Goal: Information Seeking & Learning: Check status

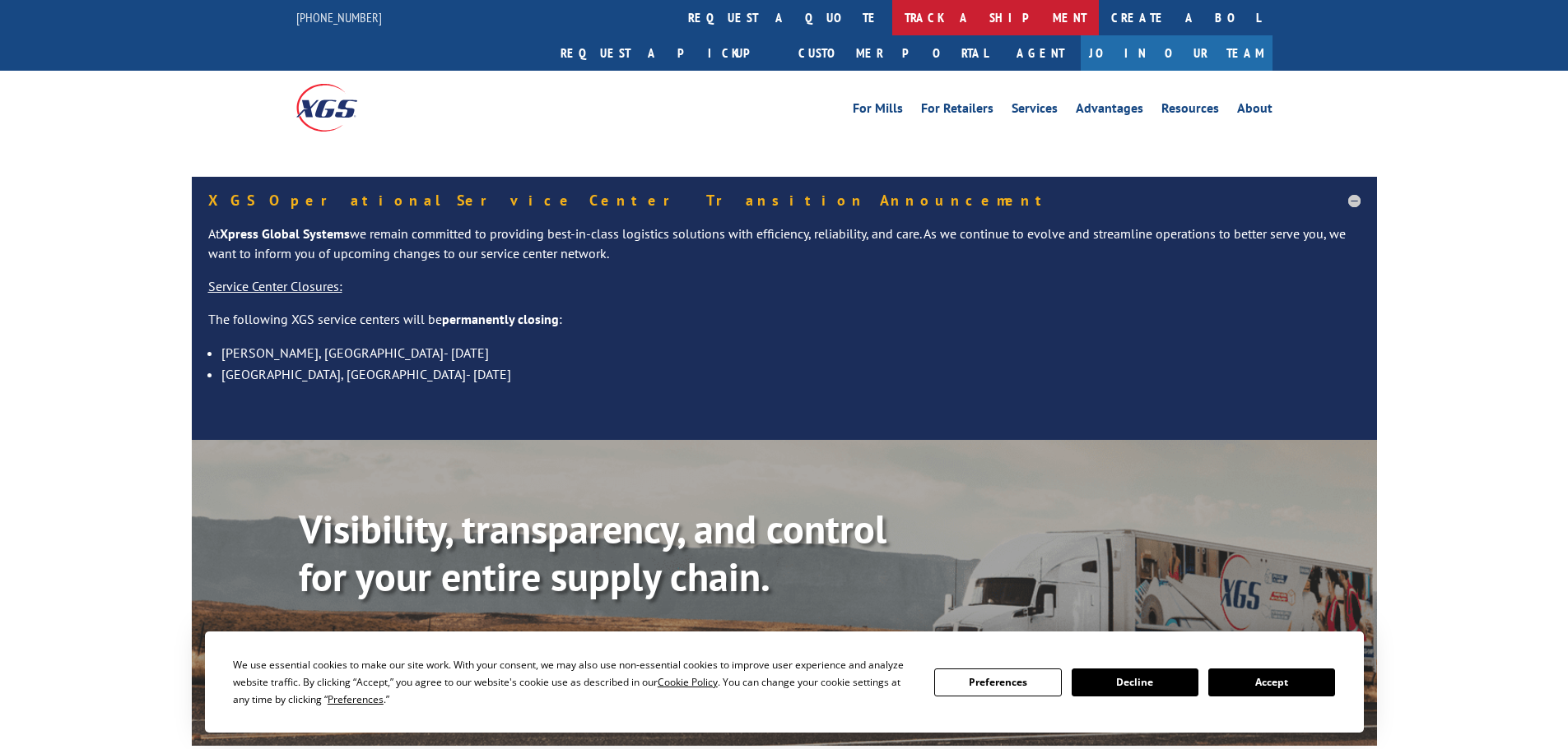
click at [892, 20] on link "track a shipment" at bounding box center [995, 18] width 207 height 36
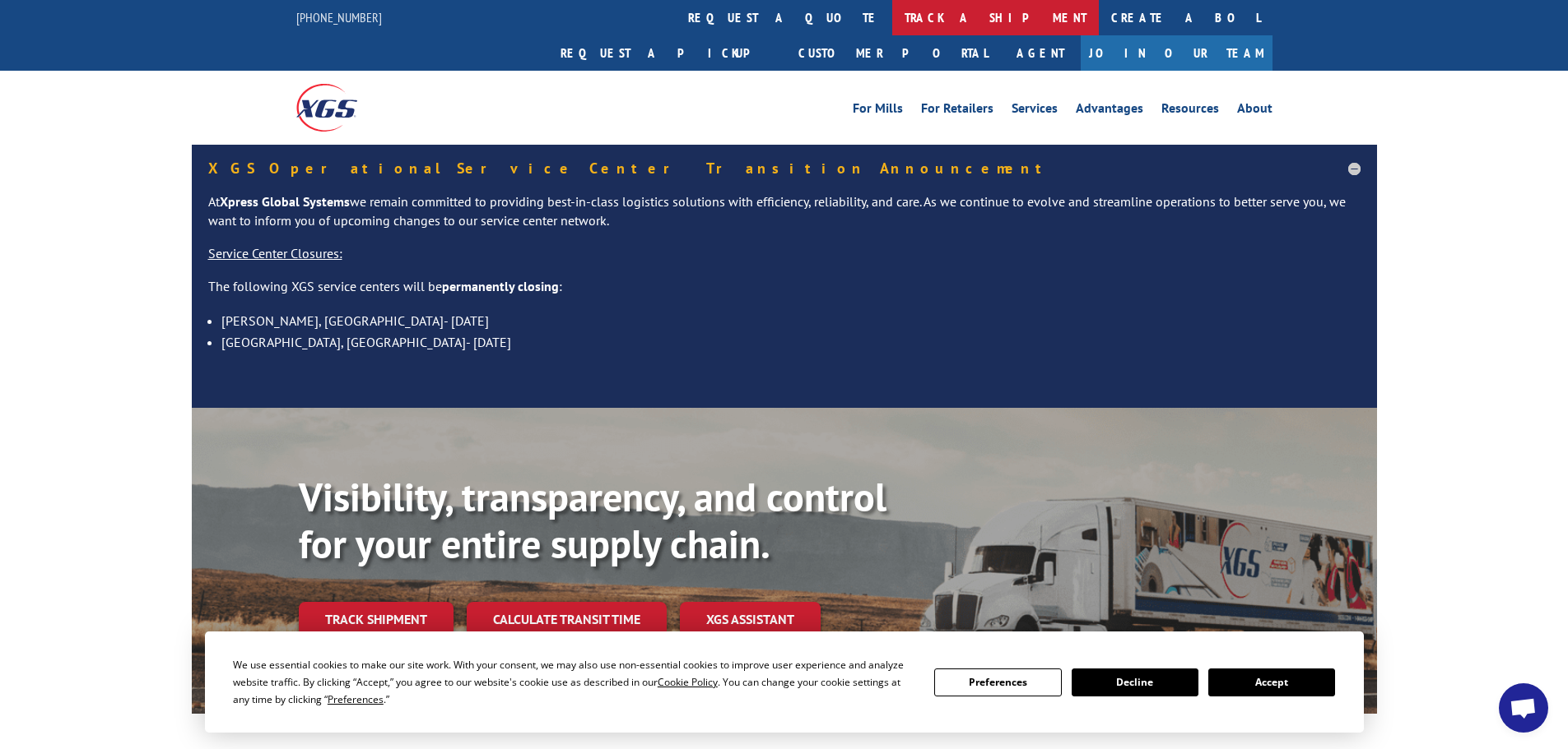
click at [892, 21] on link "track a shipment" at bounding box center [995, 18] width 207 height 36
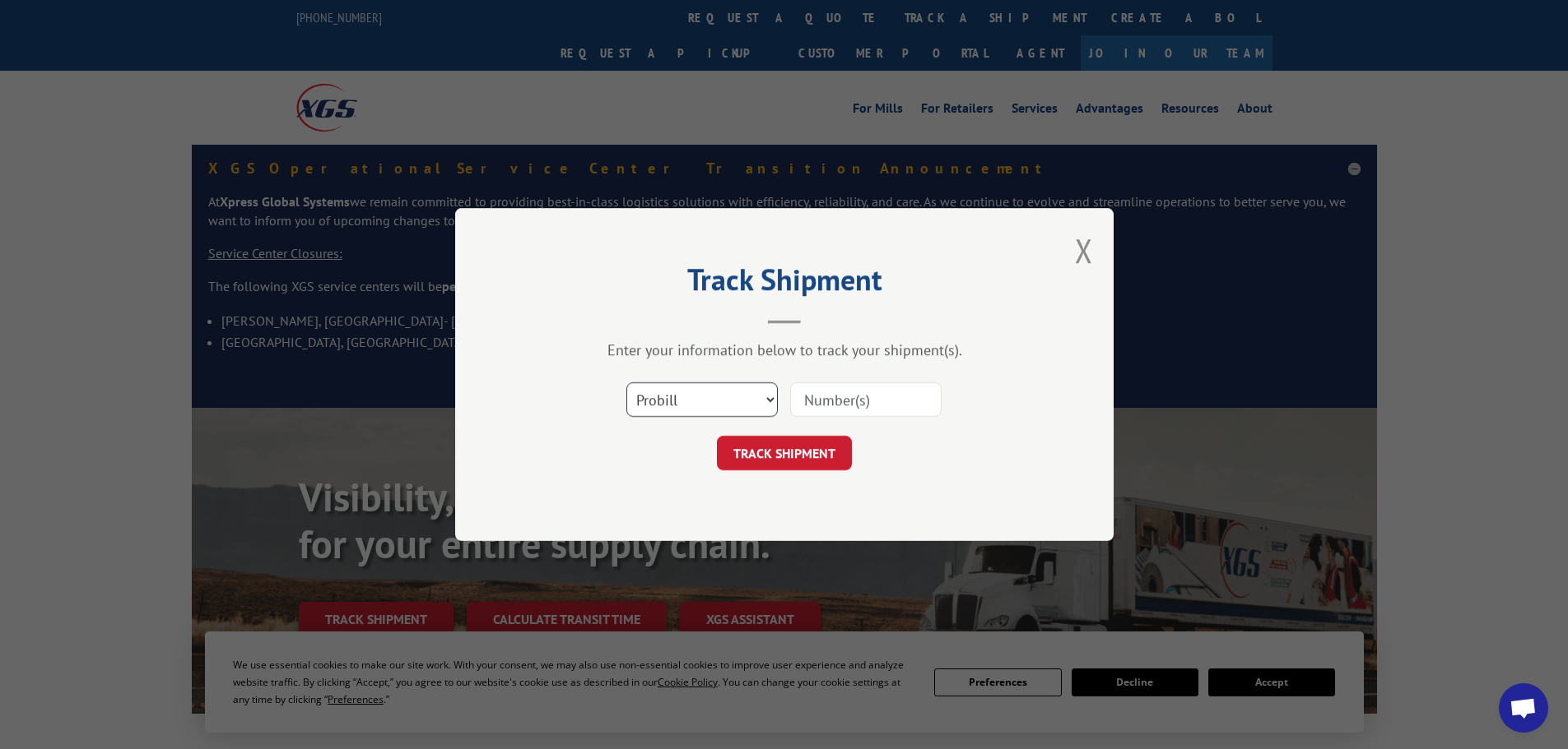
click at [765, 398] on select "Select category... Probill BOL PO" at bounding box center [701, 400] width 151 height 35
select select "bol"
click at [626, 383] on select "Select category... Probill BOL PO" at bounding box center [701, 400] width 151 height 35
paste input "5076520"
type input "5076520"
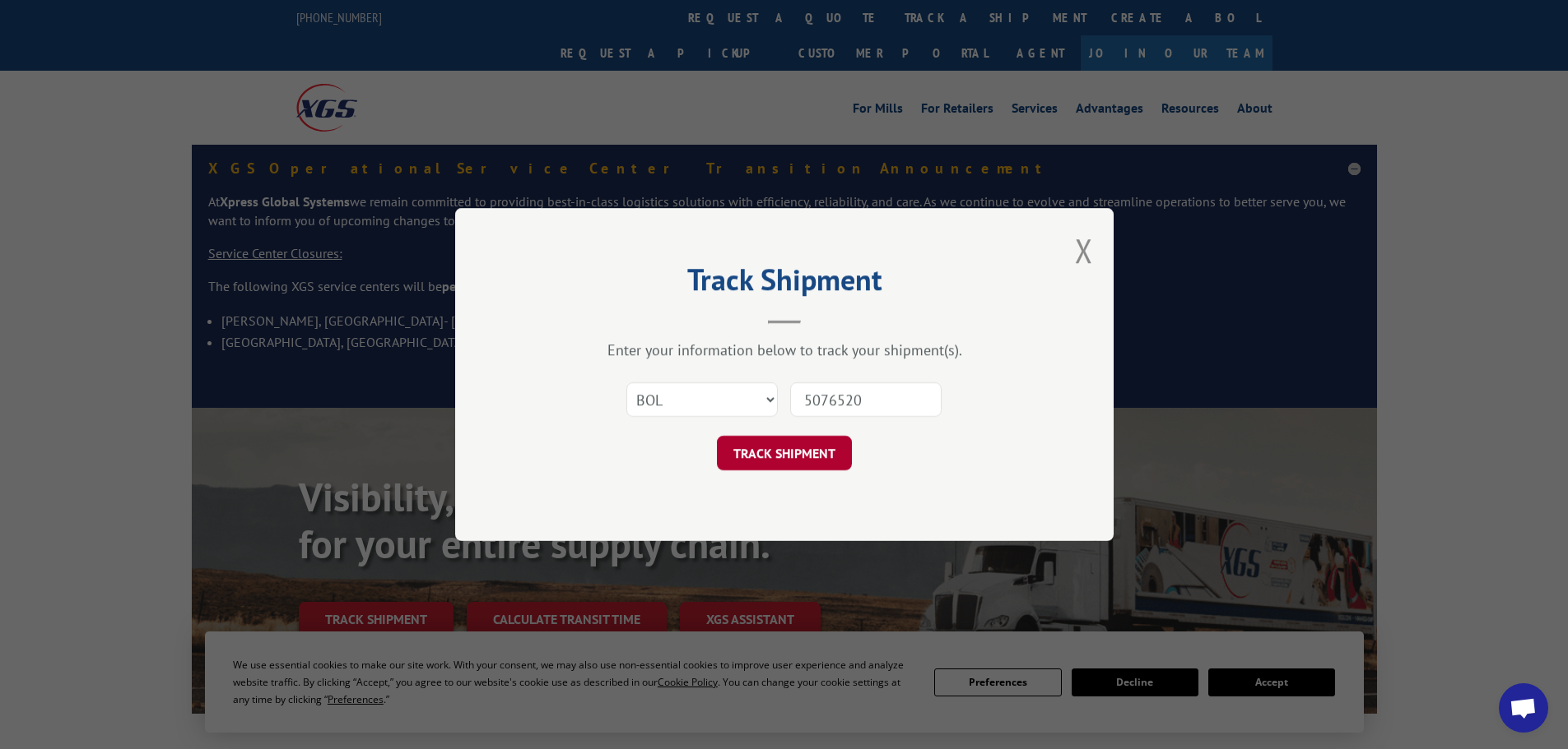
click at [776, 456] on button "TRACK SHIPMENT" at bounding box center [784, 452] width 135 height 35
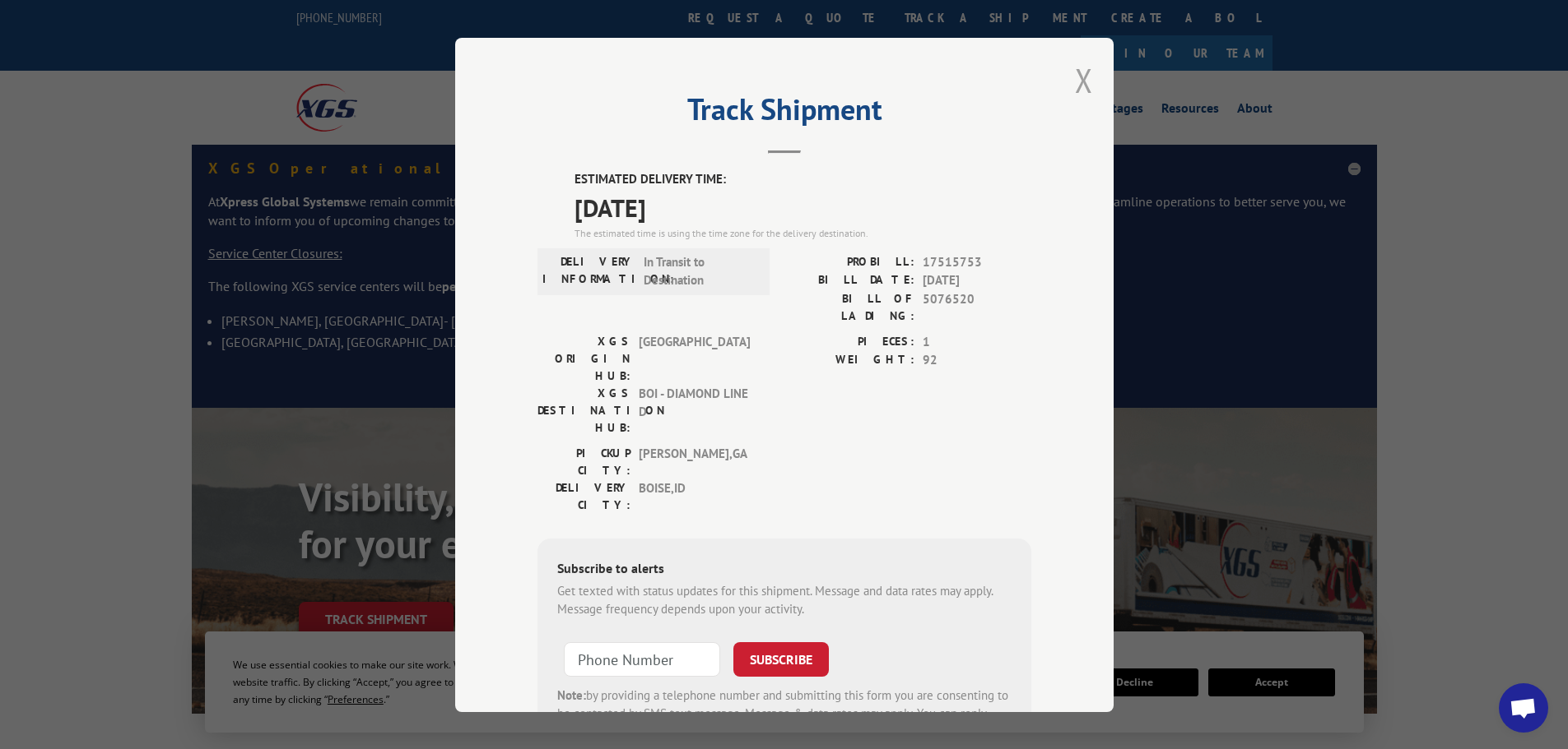
click at [1075, 77] on button "Close modal" at bounding box center [1084, 80] width 18 height 43
